Goal: Task Accomplishment & Management: Complete application form

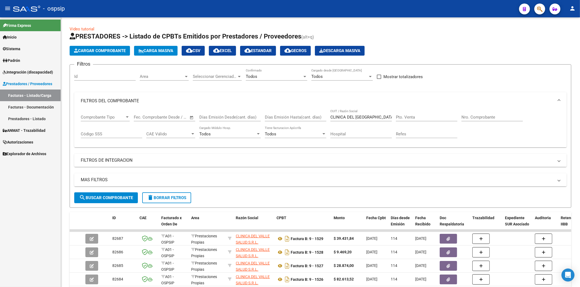
scroll to position [27, 0]
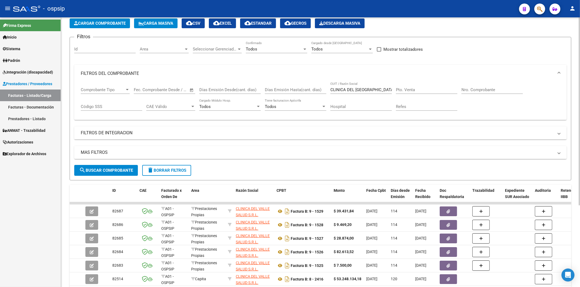
click at [381, 89] on input "CLINICA DEL [GEOGRAPHIC_DATA]" at bounding box center [360, 89] width 61 height 5
type input "C"
click at [475, 89] on input "Nro. Comprobante" at bounding box center [491, 89] width 61 height 5
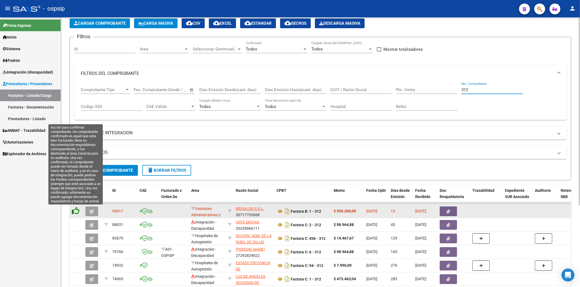
click at [74, 213] on icon at bounding box center [76, 211] width 8 height 8
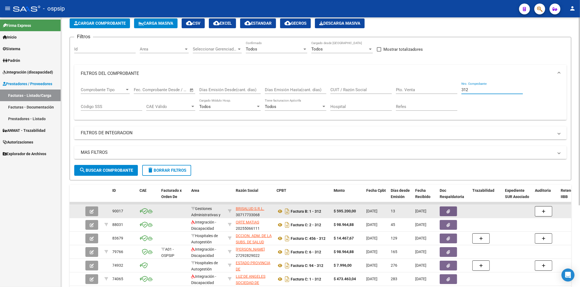
click at [482, 92] on input "312" at bounding box center [491, 89] width 61 height 5
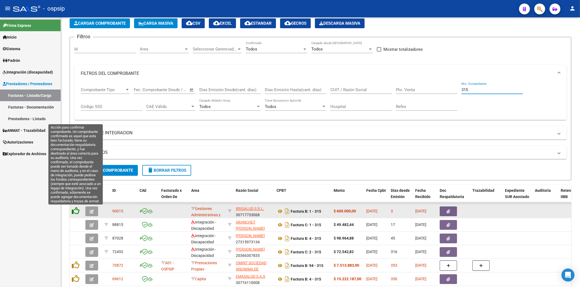
click at [77, 211] on icon at bounding box center [76, 211] width 8 height 8
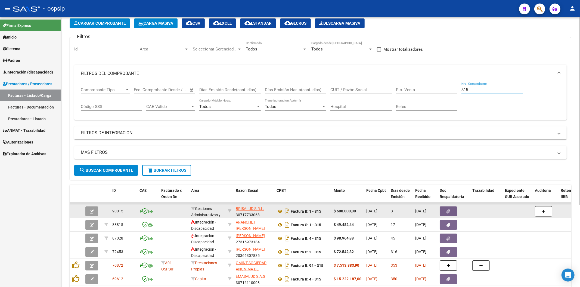
click at [481, 92] on input "315" at bounding box center [491, 89] width 61 height 5
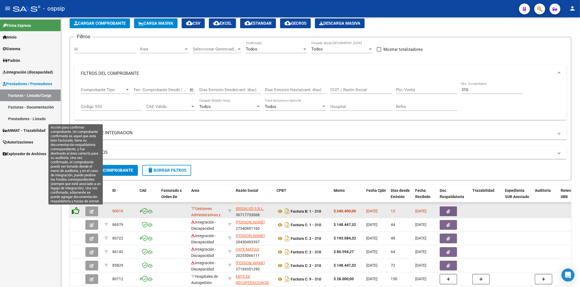
click at [77, 212] on icon at bounding box center [76, 211] width 8 height 8
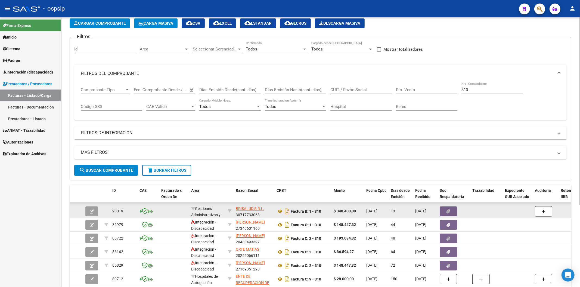
click at [480, 90] on input "310" at bounding box center [491, 89] width 61 height 5
type input "3"
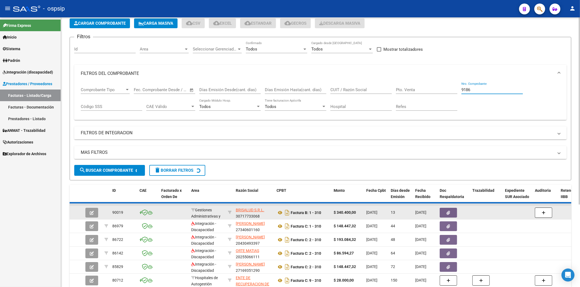
scroll to position [23, 0]
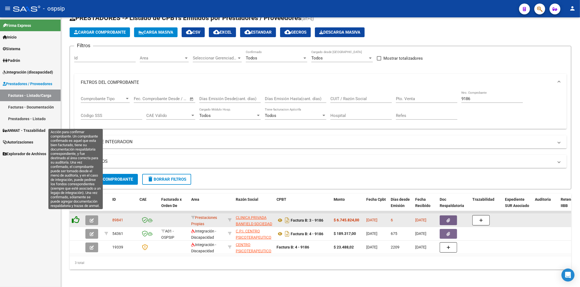
click at [76, 216] on icon at bounding box center [76, 220] width 8 height 8
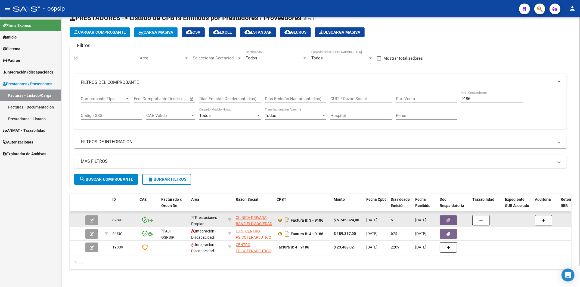
click at [498, 96] on input "9186" at bounding box center [491, 98] width 61 height 5
type input "9"
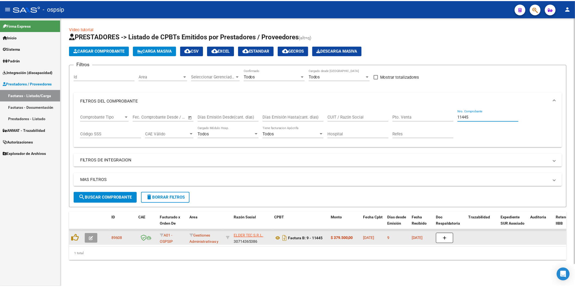
scroll to position [0, 0]
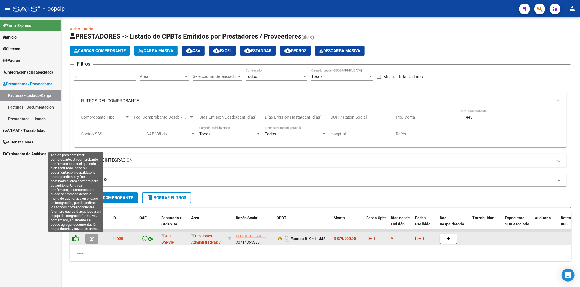
click at [75, 240] on icon at bounding box center [76, 239] width 8 height 8
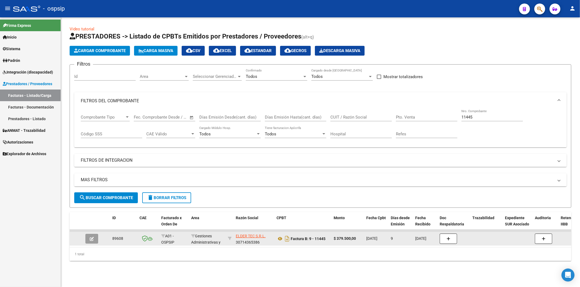
click at [490, 113] on div "11445 Nro. Comprobante" at bounding box center [491, 116] width 61 height 12
click at [489, 117] on input "11445" at bounding box center [491, 117] width 61 height 5
type input "1"
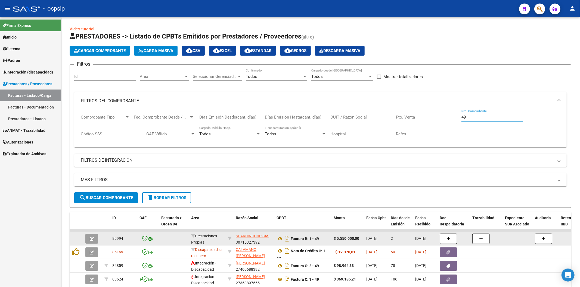
click at [483, 116] on input "49" at bounding box center [491, 117] width 61 height 5
type input "4"
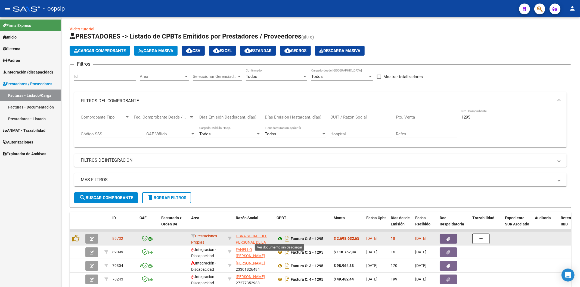
click at [279, 240] on icon at bounding box center [279, 239] width 7 height 7
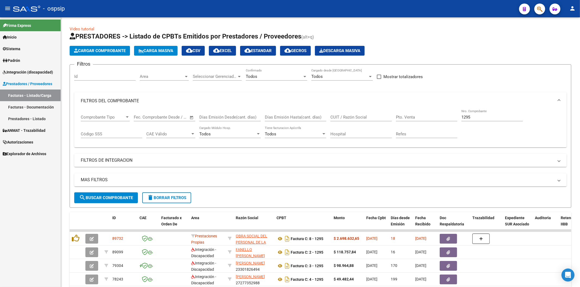
click at [481, 117] on input "1295" at bounding box center [491, 117] width 61 height 5
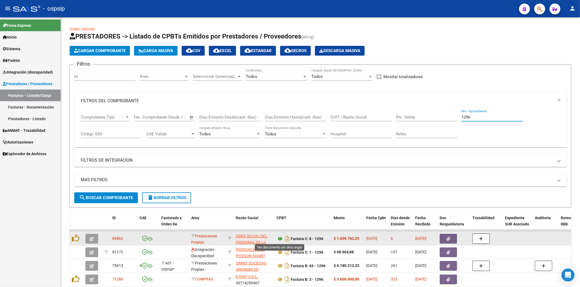
click at [281, 237] on icon at bounding box center [279, 239] width 7 height 7
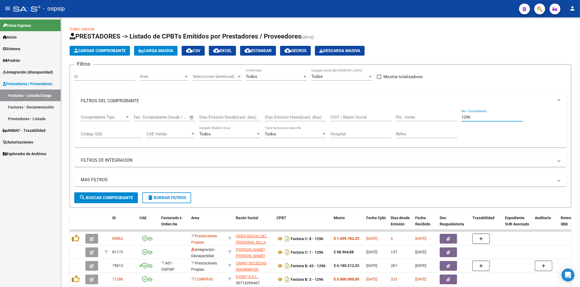
click at [481, 119] on input "1296" at bounding box center [491, 117] width 61 height 5
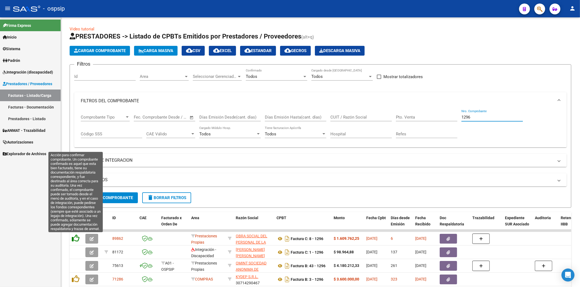
click at [75, 240] on icon at bounding box center [76, 239] width 8 height 8
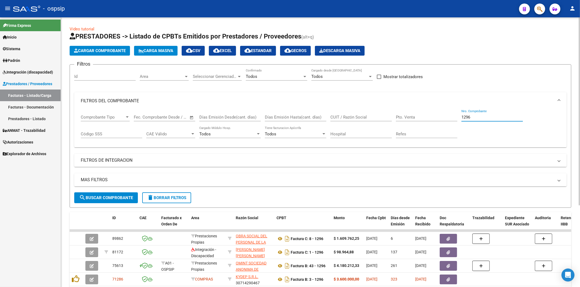
click at [490, 118] on input "1296" at bounding box center [491, 117] width 61 height 5
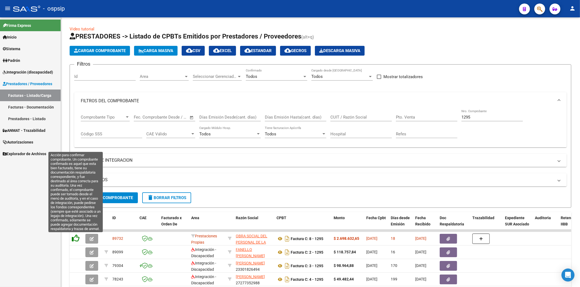
click at [77, 237] on icon at bounding box center [76, 239] width 8 height 8
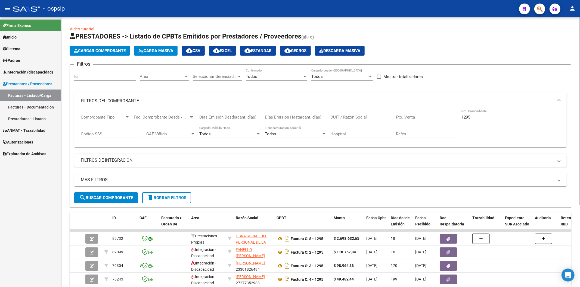
click at [478, 118] on input "1295" at bounding box center [491, 117] width 61 height 5
type input "1"
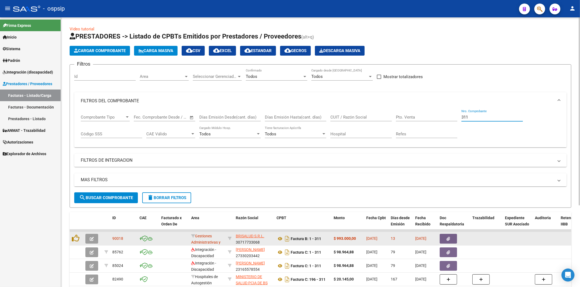
type input "311"
click at [452, 238] on button "button" at bounding box center [447, 239] width 17 height 10
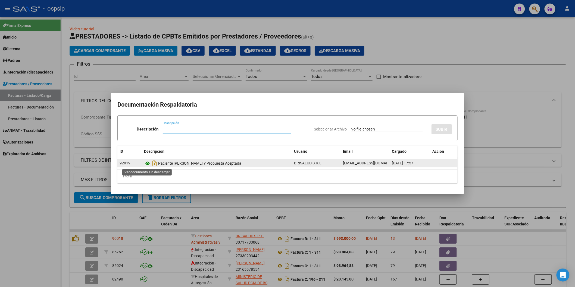
click at [147, 164] on icon at bounding box center [147, 163] width 7 height 7
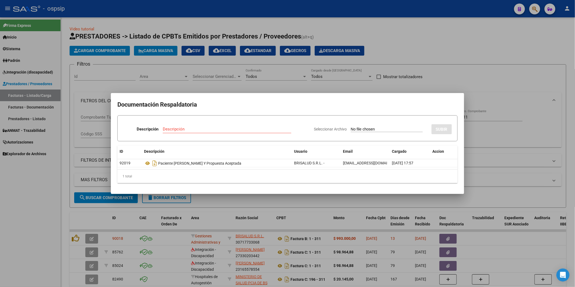
click at [419, 105] on h2 "Documentación Respaldatoria" at bounding box center [287, 105] width 340 height 10
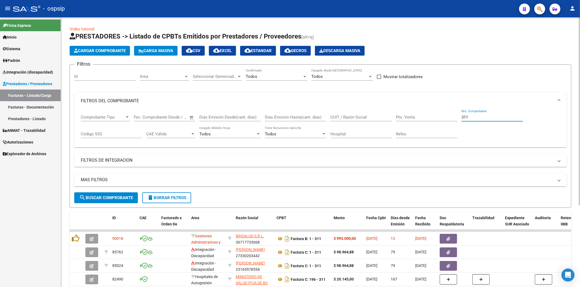
click at [480, 118] on input "311" at bounding box center [491, 117] width 61 height 5
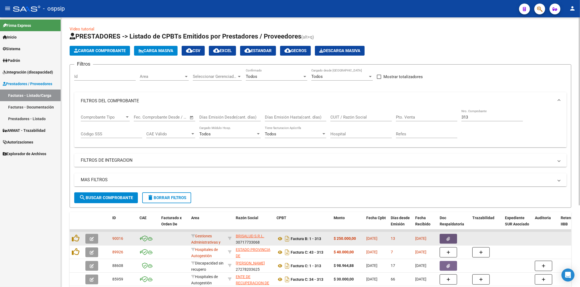
click at [453, 238] on button "button" at bounding box center [447, 239] width 17 height 10
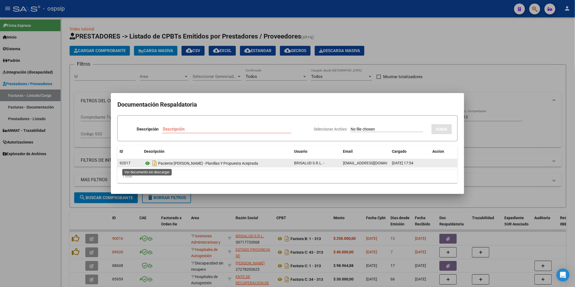
click at [148, 164] on icon at bounding box center [147, 163] width 7 height 7
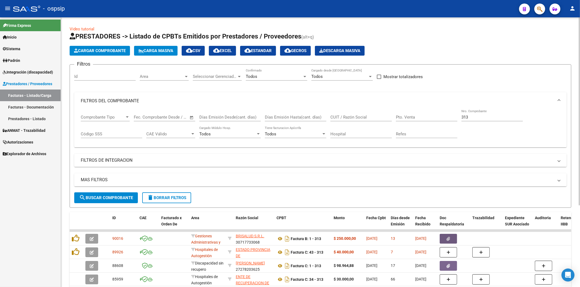
click at [476, 120] on input "313" at bounding box center [491, 117] width 61 height 5
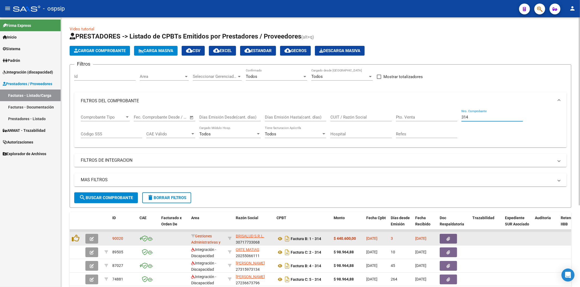
type input "314"
click at [451, 237] on button "button" at bounding box center [447, 239] width 17 height 10
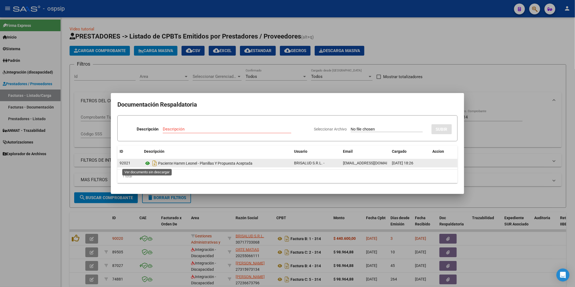
click at [148, 164] on icon at bounding box center [147, 163] width 7 height 7
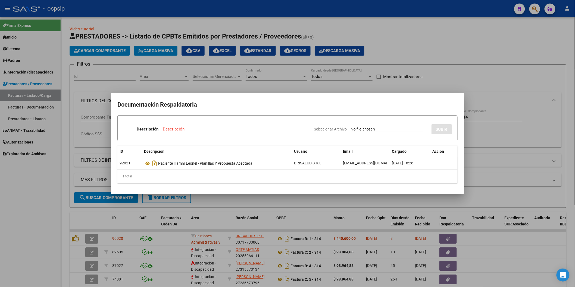
click at [452, 38] on div at bounding box center [287, 143] width 575 height 287
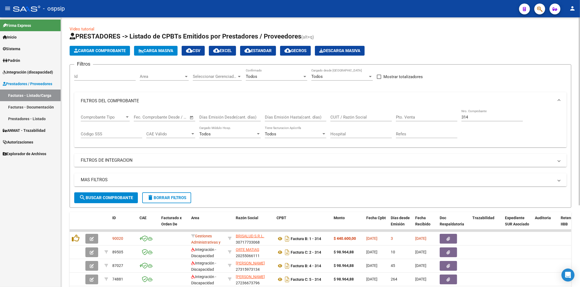
click at [468, 48] on div "Cargar Comprobante Carga Masiva cloud_download CSV cloud_download EXCEL cloud_d…" at bounding box center [320, 51] width 501 height 10
click at [107, 48] on button "Cargar Comprobante" at bounding box center [100, 51] width 60 height 10
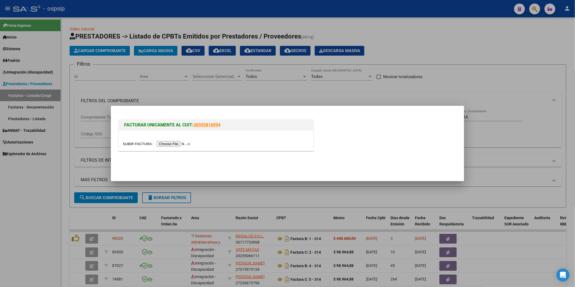
click at [180, 145] on input "file" at bounding box center [157, 144] width 69 height 6
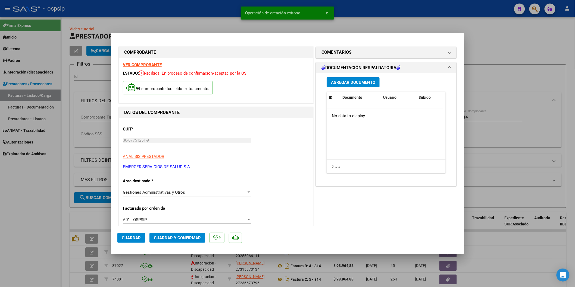
click at [348, 83] on span "Agregar Documento" at bounding box center [353, 82] width 44 height 5
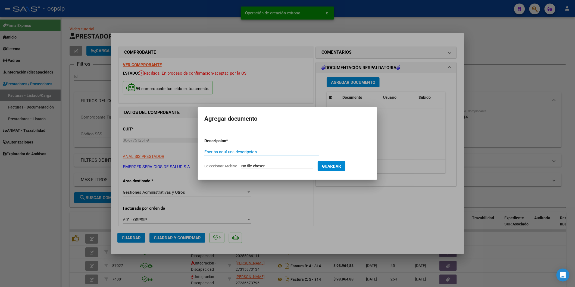
click at [242, 152] on input "Escriba aquí una descripcion" at bounding box center [261, 152] width 115 height 5
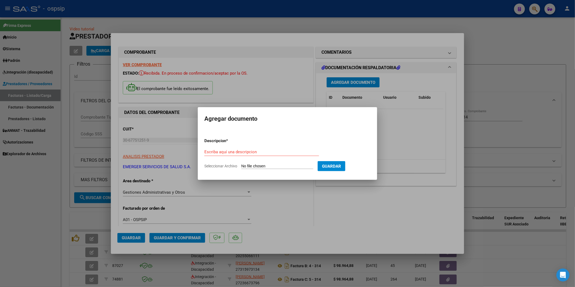
click at [260, 165] on input "Seleccionar Archivo" at bounding box center [277, 166] width 72 height 5
type input "C:\fakepath\Fact. OSPSIP 02-2025.xls"
click at [250, 152] on input "Escriba aquí una descripcion" at bounding box center [260, 152] width 119 height 5
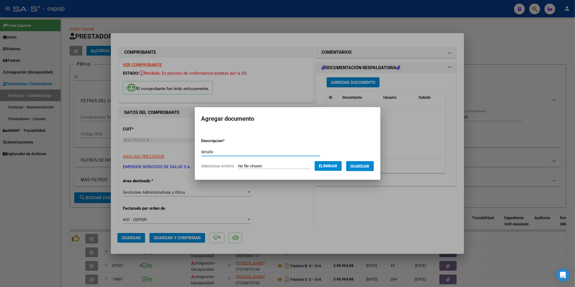
type input "detalle"
click at [365, 165] on span "Guardar" at bounding box center [359, 166] width 19 height 5
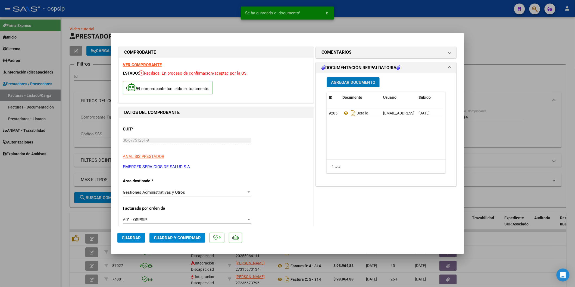
click at [131, 237] on span "Guardar" at bounding box center [131, 238] width 19 height 5
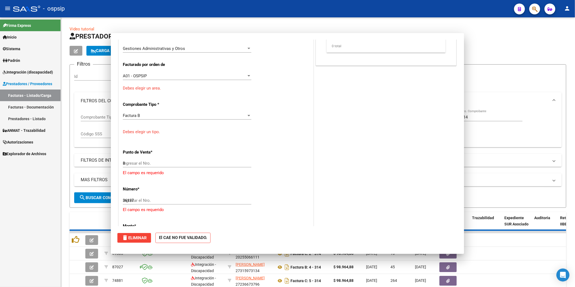
type input "$ 0,00"
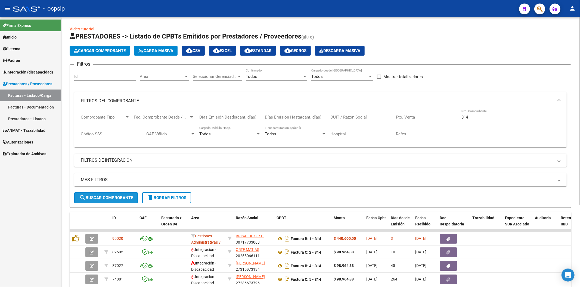
click at [104, 194] on button "search Buscar Comprobante" at bounding box center [106, 198] width 64 height 11
click at [489, 119] on input "314" at bounding box center [491, 117] width 61 height 5
type input "3"
click at [106, 199] on span "search Buscar Comprobante" at bounding box center [106, 198] width 54 height 5
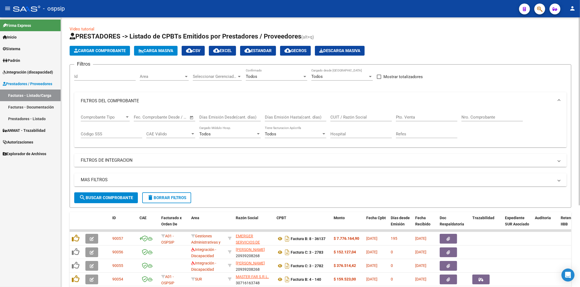
scroll to position [60, 0]
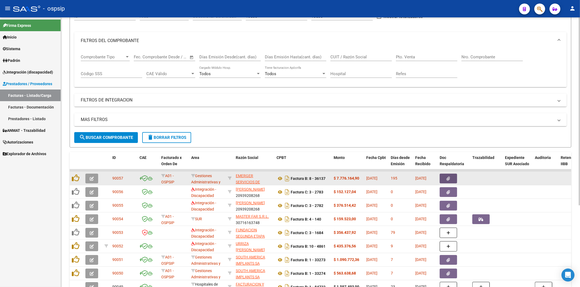
click at [447, 180] on icon "button" at bounding box center [448, 179] width 4 height 4
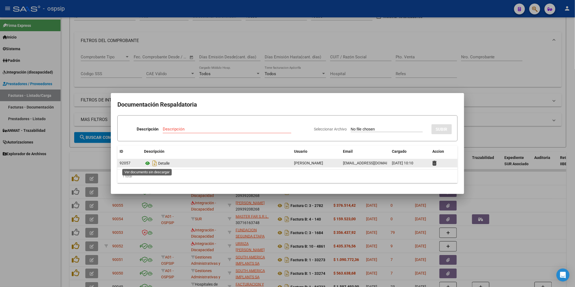
click at [147, 164] on icon at bounding box center [147, 163] width 7 height 7
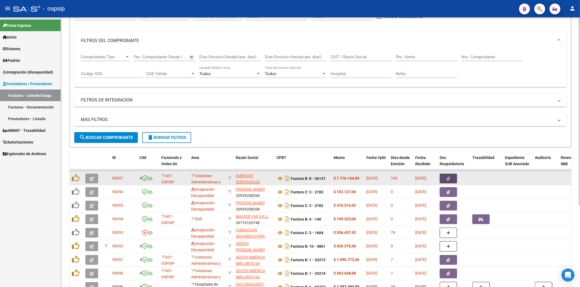
click at [442, 177] on button "button" at bounding box center [447, 179] width 17 height 10
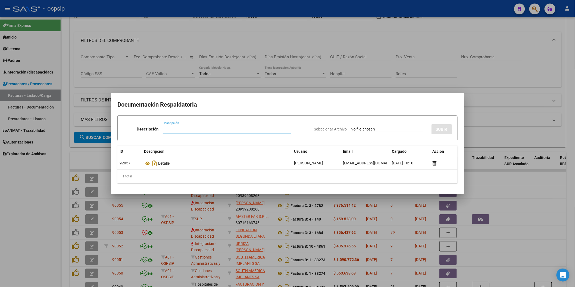
click at [205, 130] on input "Descripción" at bounding box center [227, 129] width 129 height 5
type input "doc"
click at [381, 132] on input "Seleccionar Archivo" at bounding box center [387, 129] width 72 height 5
type input "C:\fakepath\OSPSIP 02-2025.rar"
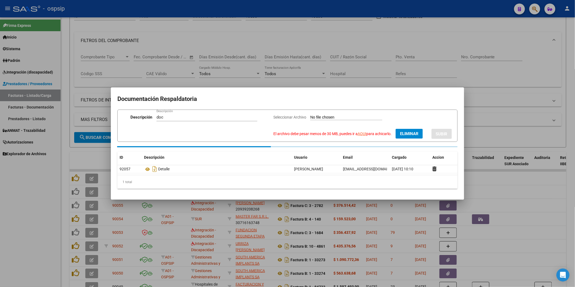
click at [359, 135] on link "AQUI" at bounding box center [362, 134] width 9 height 4
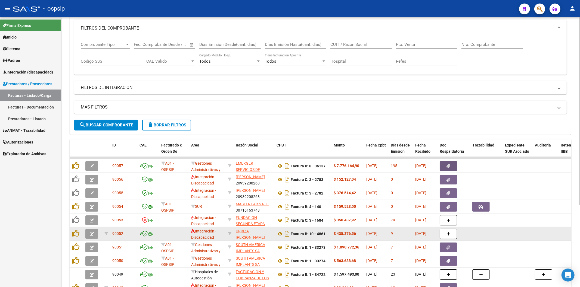
scroll to position [0, 0]
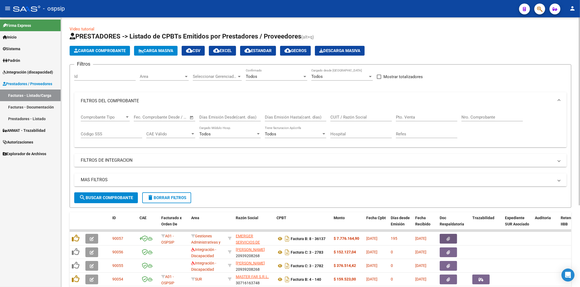
click at [111, 200] on span "search Buscar Comprobante" at bounding box center [106, 198] width 54 height 5
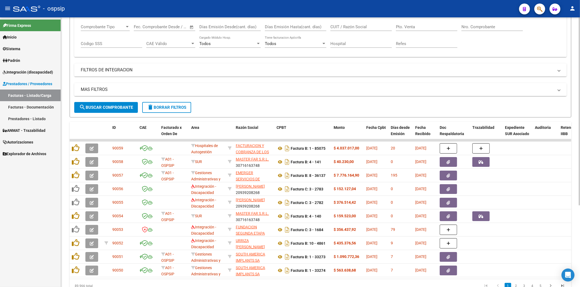
scroll to position [118, 0]
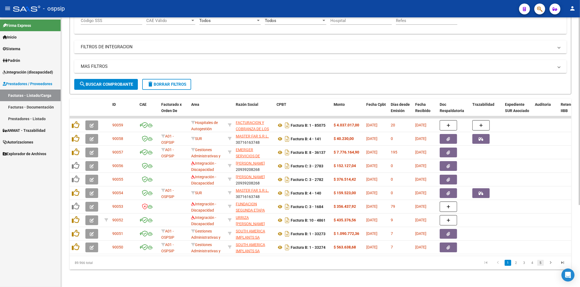
click at [540, 264] on link "5" at bounding box center [540, 263] width 7 height 6
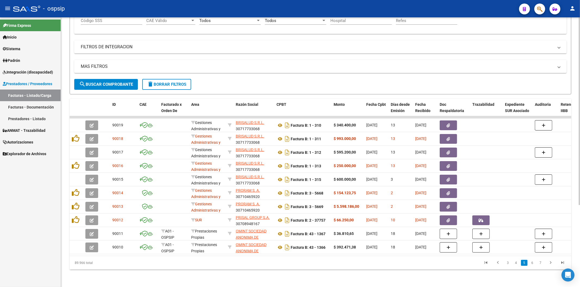
click at [540, 264] on link "7" at bounding box center [540, 263] width 7 height 6
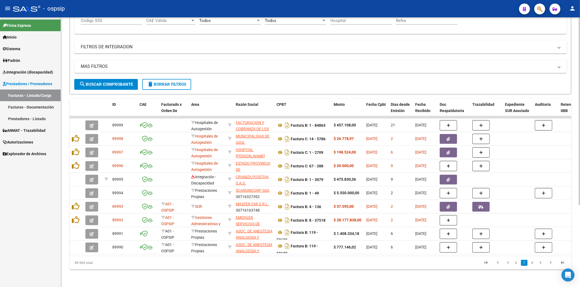
click at [540, 264] on link "9" at bounding box center [540, 263] width 7 height 6
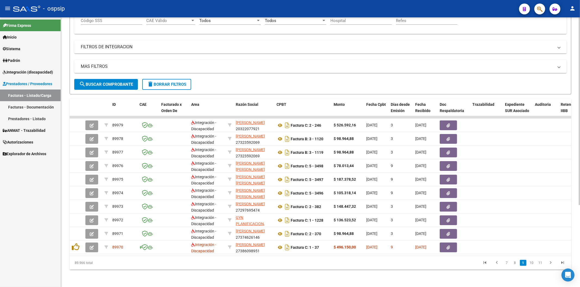
click at [540, 264] on link "11" at bounding box center [539, 263] width 7 height 6
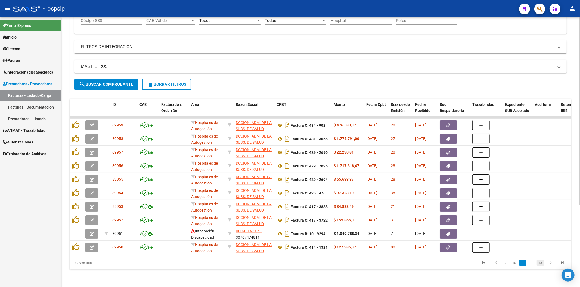
click at [540, 264] on link "13" at bounding box center [539, 263] width 7 height 6
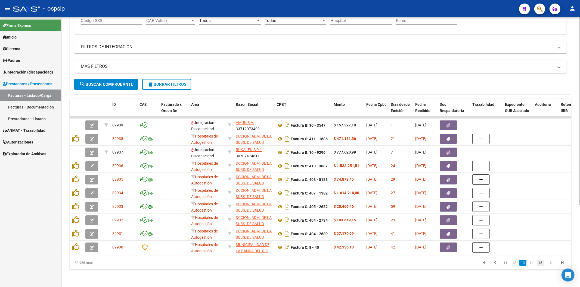
click at [541, 264] on link "15" at bounding box center [539, 263] width 7 height 6
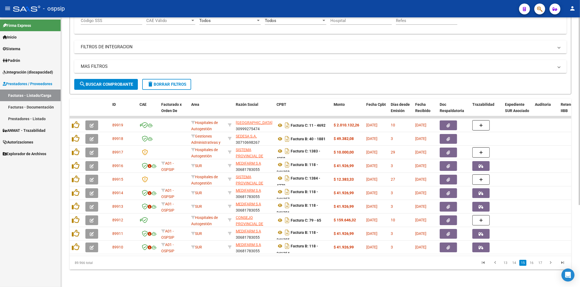
click at [541, 264] on link "17" at bounding box center [539, 263] width 7 height 6
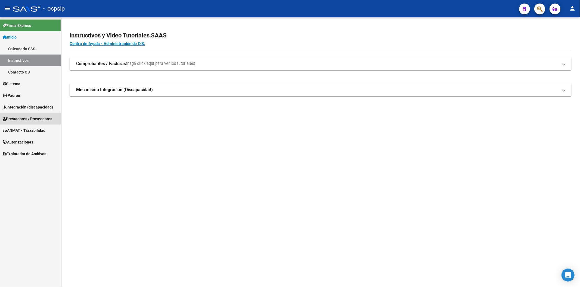
click at [28, 118] on span "Prestadores / Proveedores" at bounding box center [27, 119] width 49 height 6
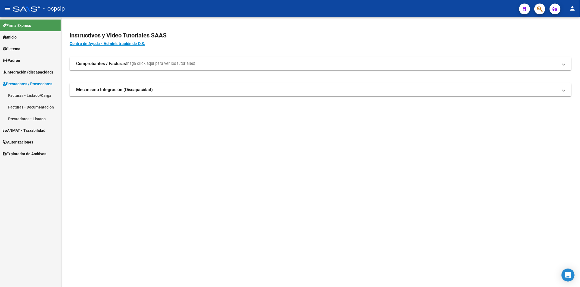
click at [30, 95] on link "Facturas - Listado/Carga" at bounding box center [30, 96] width 61 height 12
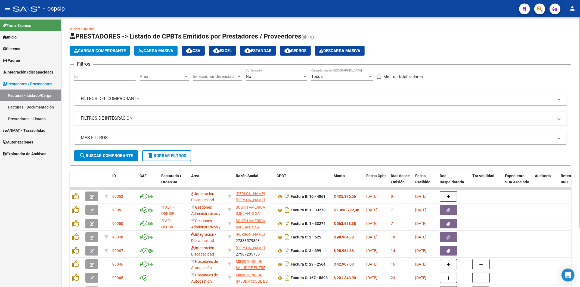
click at [491, 98] on mat-panel-title "FILTROS DEL COMPROBANTE" at bounding box center [317, 99] width 472 height 6
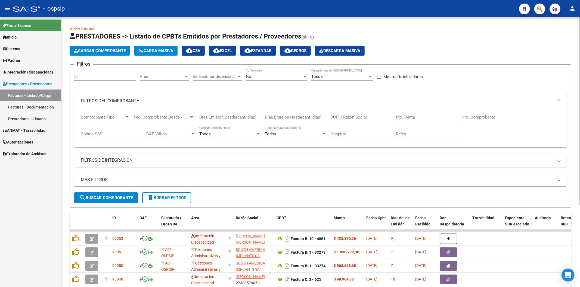
click at [473, 119] on input "Nro. Comprobante" at bounding box center [491, 117] width 61 height 5
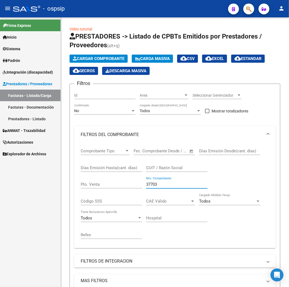
type input "37703"
